Goal: Check status

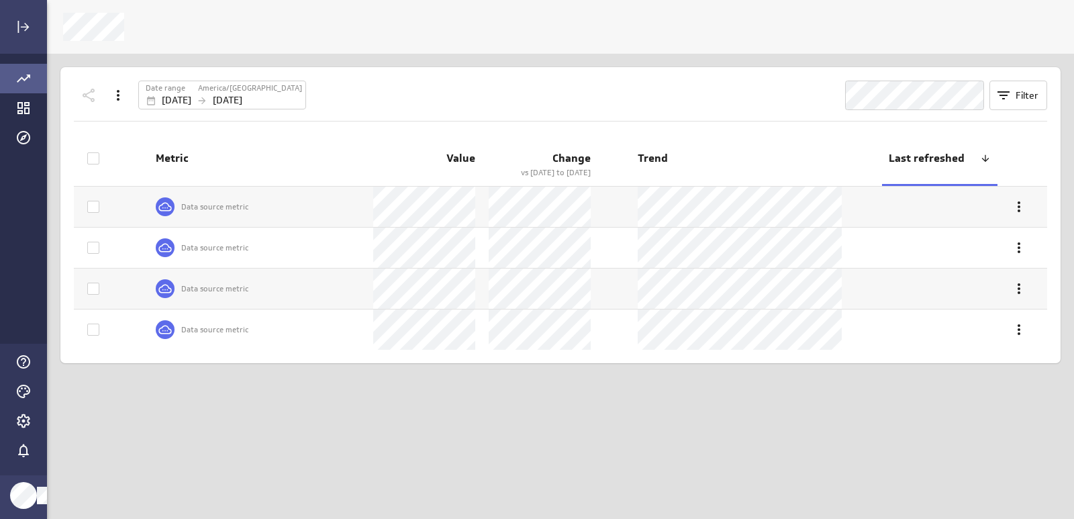
scroll to position [540, 1048]
click at [191, 93] on p "[DATE]" at bounding box center [177, 100] width 30 height 14
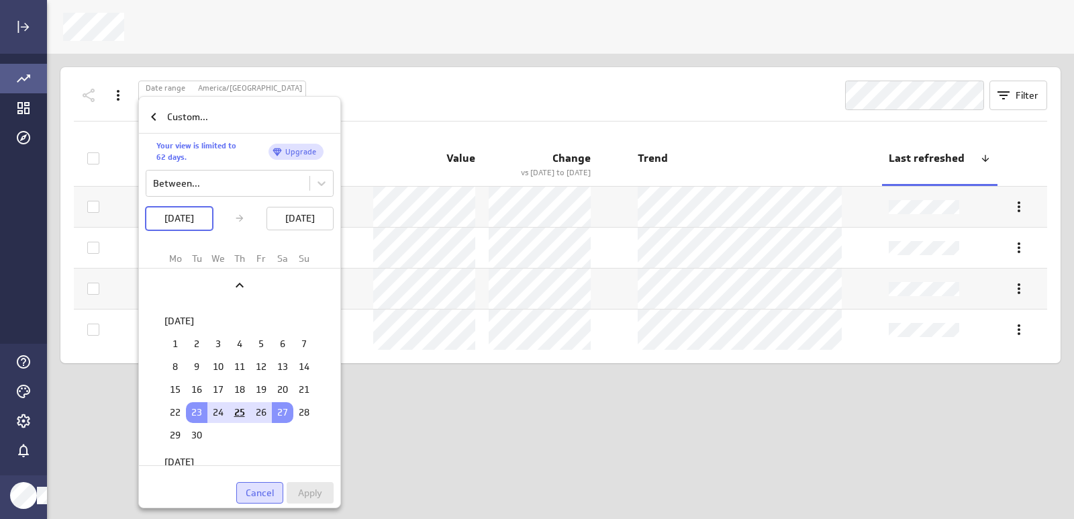
click at [264, 490] on span "Cancel" at bounding box center [260, 493] width 28 height 12
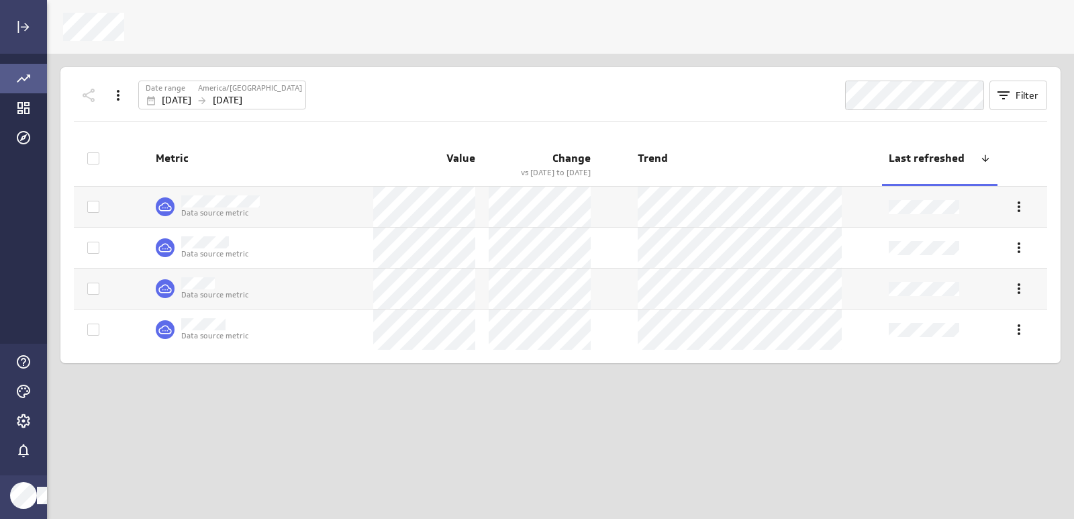
click at [34, 77] on div "Go to all metrics page." at bounding box center [23, 79] width 47 height 30
click at [28, 103] on icon "Go to Dashboard Library" at bounding box center [23, 108] width 12 height 12
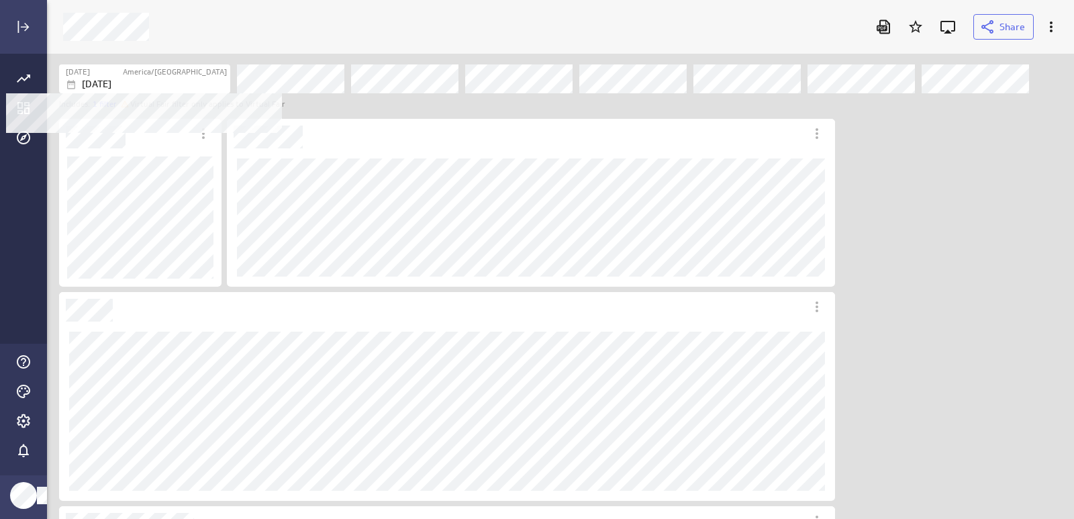
click at [152, 86] on div "[DATE]" at bounding box center [146, 84] width 161 height 14
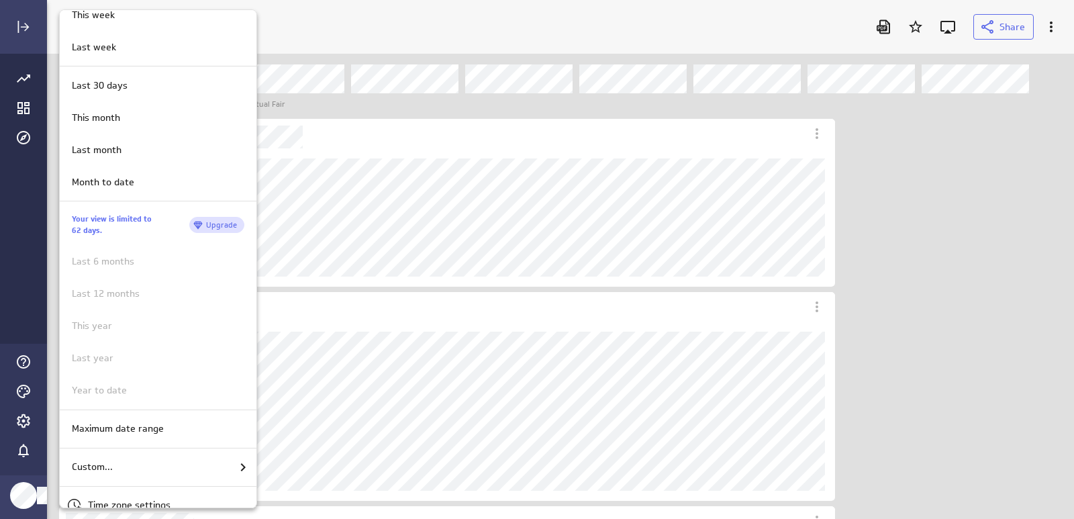
scroll to position [175, 0]
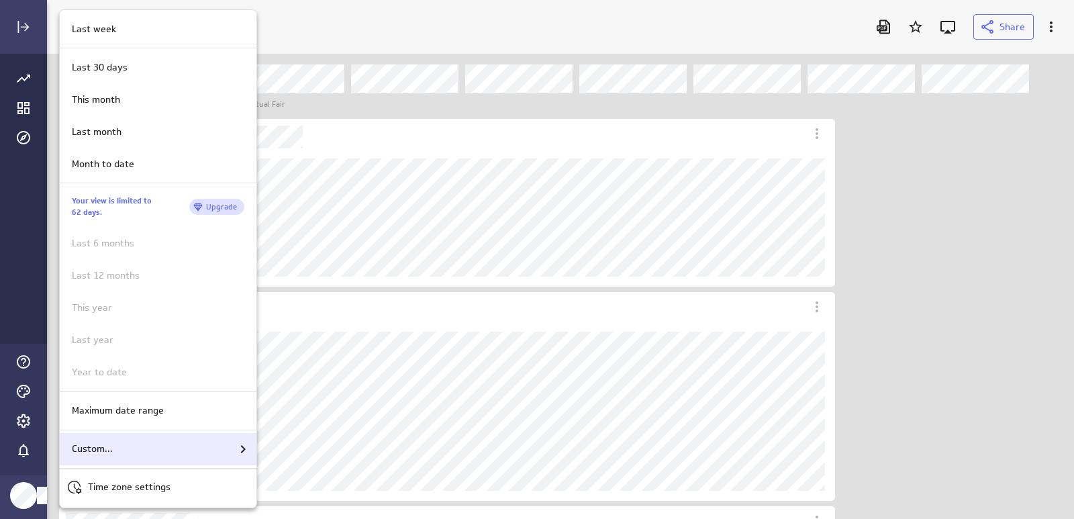
click at [166, 450] on div "Custom..." at bounding box center [158, 449] width 185 height 16
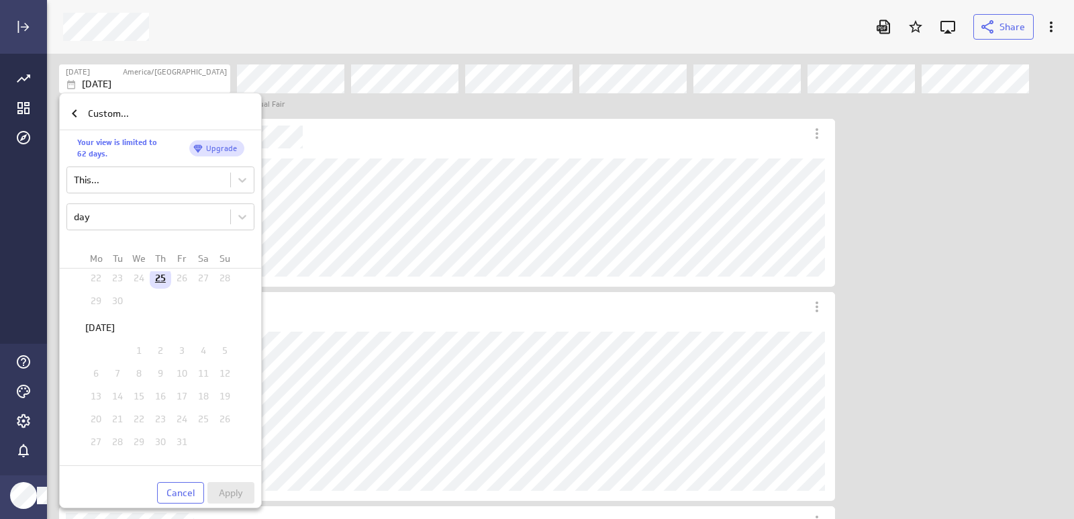
scroll to position [1851, 0]
click at [156, 347] on td "25" at bounding box center [160, 345] width 21 height 21
click at [214, 348] on td "28" at bounding box center [224, 345] width 21 height 21
click at [217, 348] on td "28" at bounding box center [224, 345] width 21 height 21
click at [185, 488] on span "Cancel" at bounding box center [181, 493] width 28 height 12
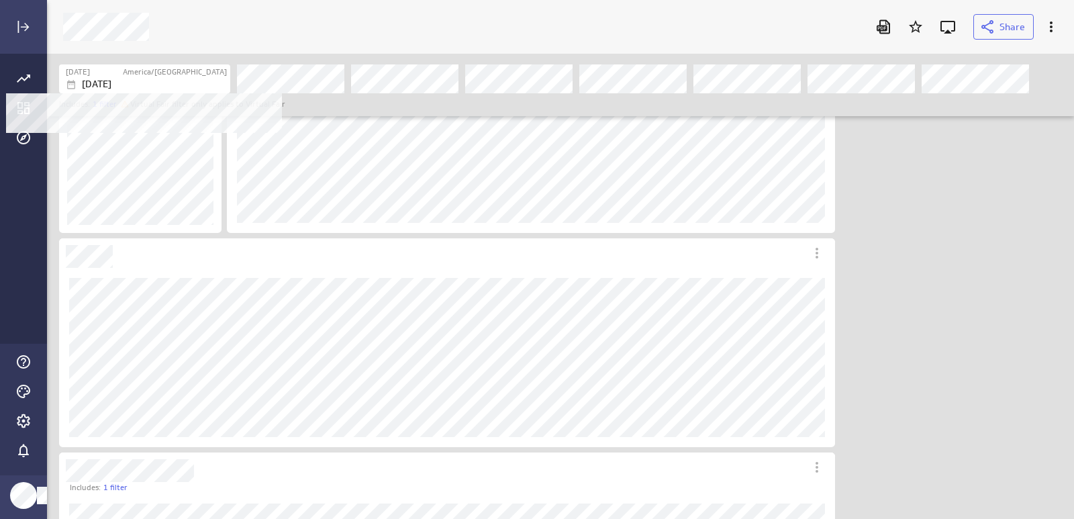
scroll to position [0, 0]
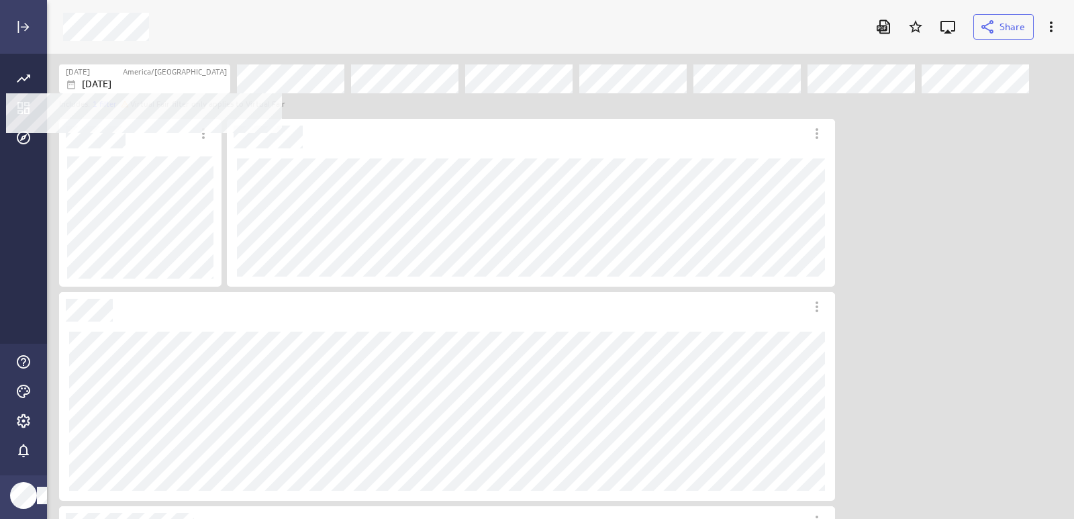
click at [122, 77] on div "[DATE]" at bounding box center [94, 71] width 56 height 11
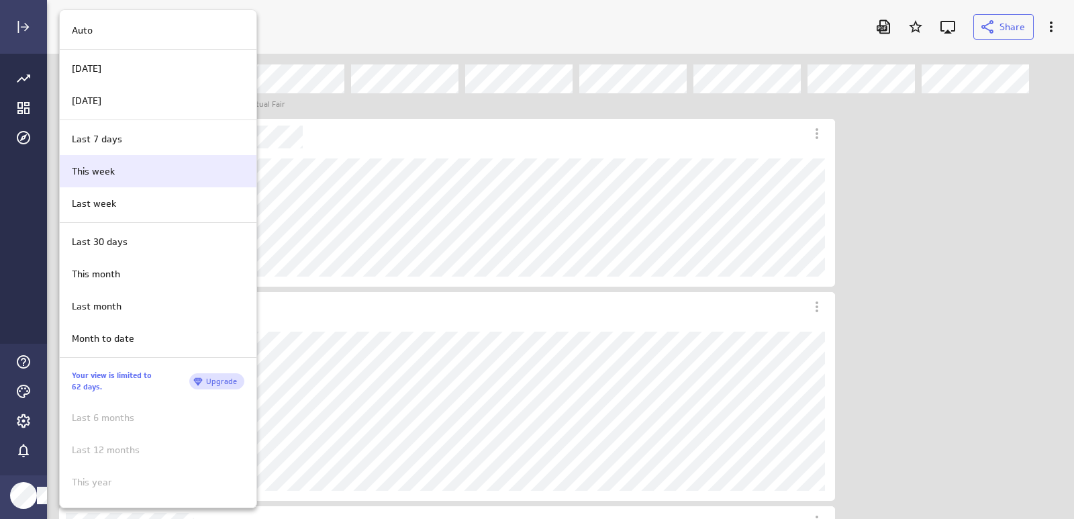
click at [144, 175] on div "This week" at bounding box center [155, 172] width 179 height 14
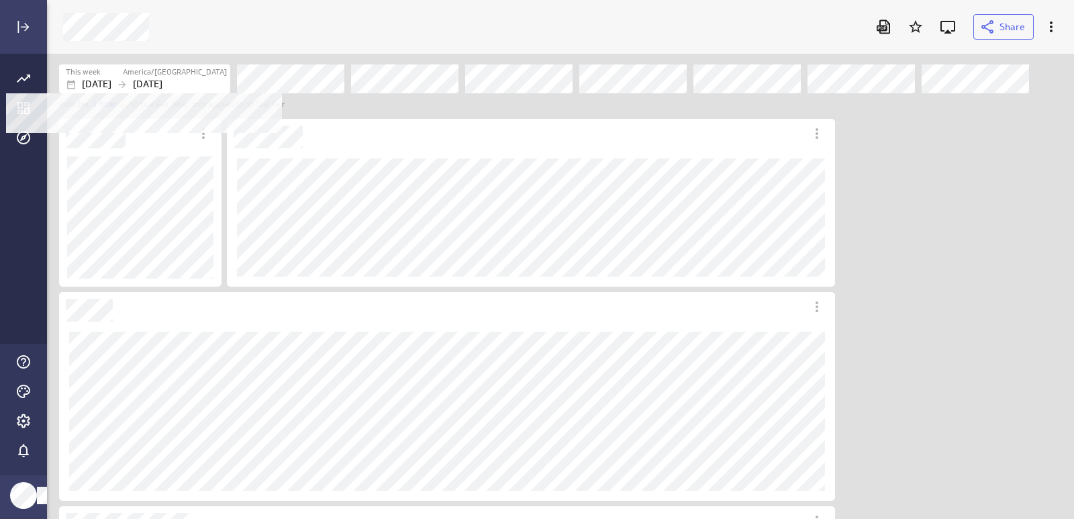
click at [163, 79] on p "[DATE]" at bounding box center [148, 84] width 30 height 14
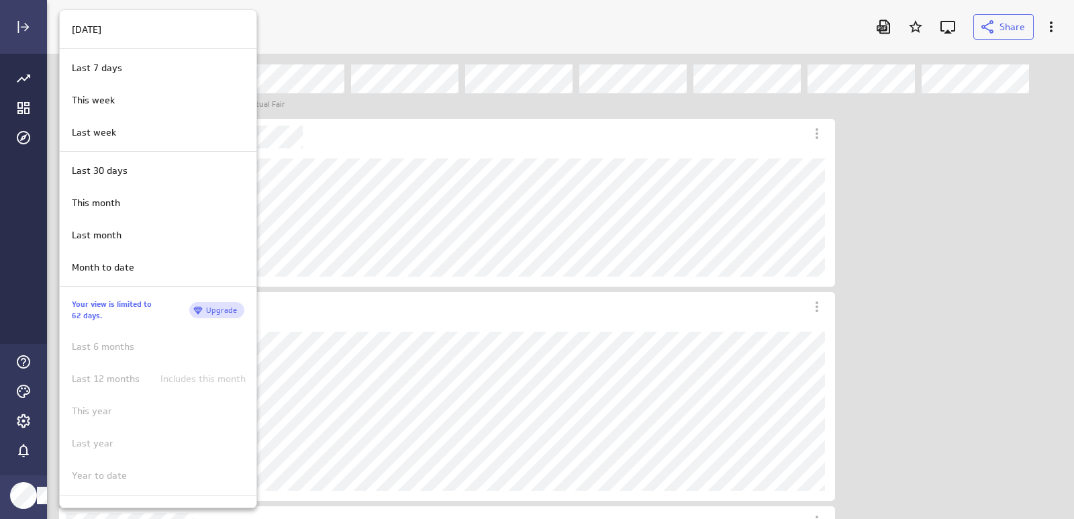
scroll to position [175, 0]
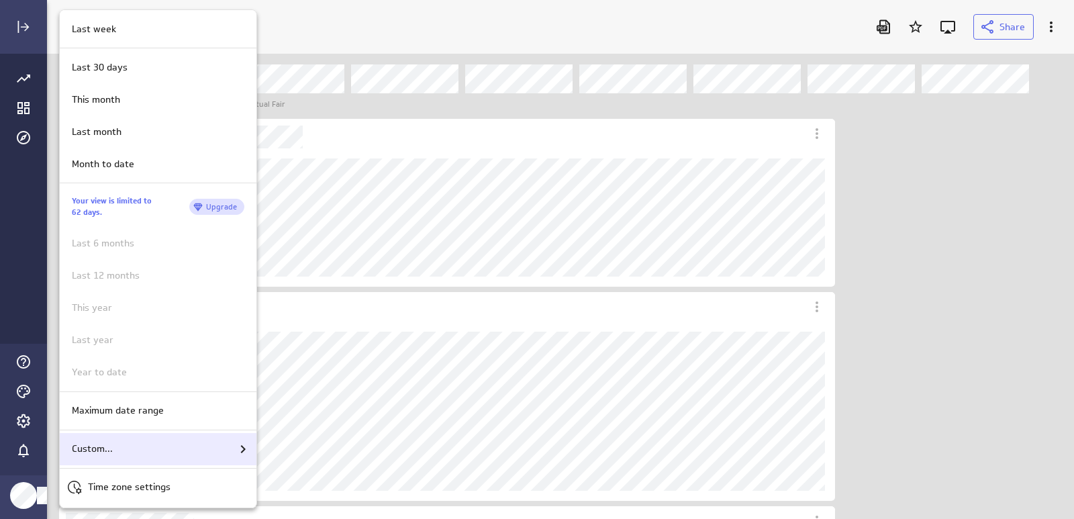
click at [138, 447] on div "Custom..." at bounding box center [158, 449] width 185 height 16
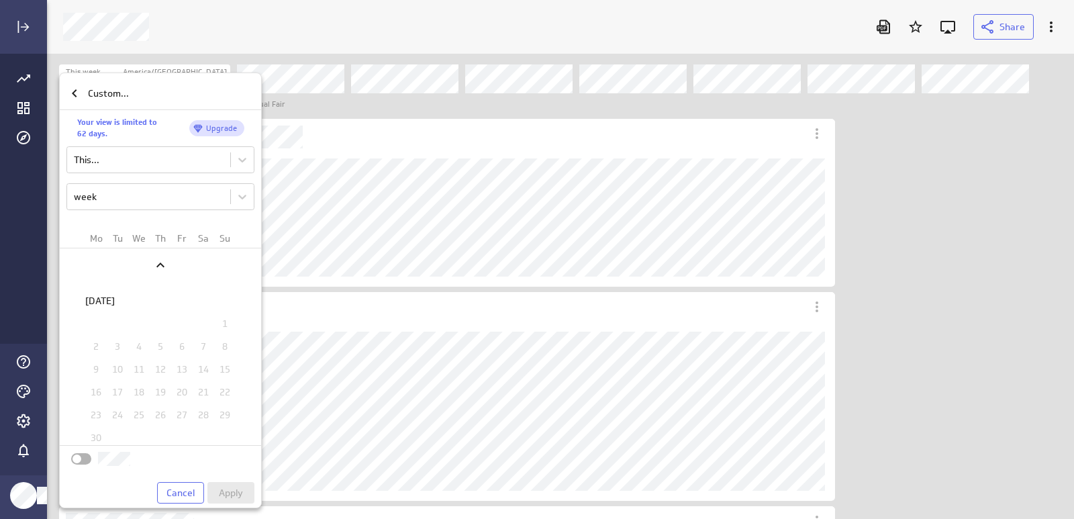
scroll to position [1784, 0]
click at [332, 109] on div at bounding box center [537, 259] width 1074 height 519
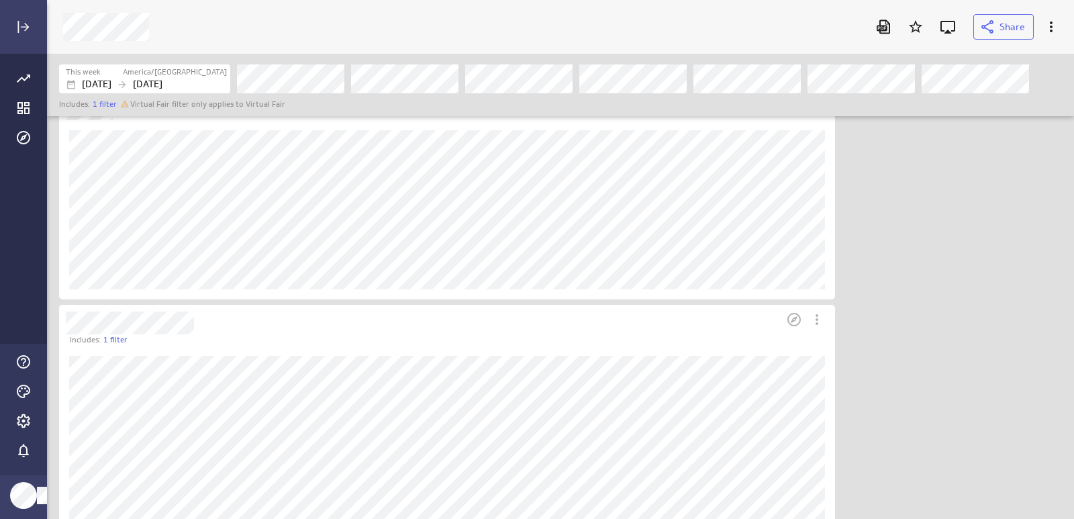
scroll to position [389, 0]
